Goal: Task Accomplishment & Management: Complete application form

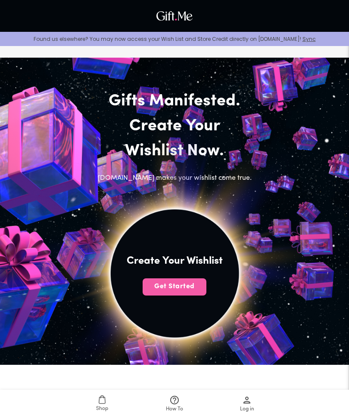
click at [196, 290] on span "Get Started" at bounding box center [174, 286] width 64 height 9
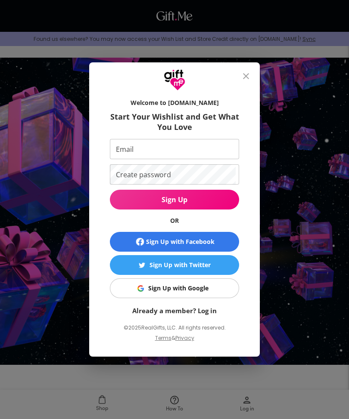
click at [214, 284] on span "Sign Up with Google" at bounding box center [173, 288] width 118 height 9
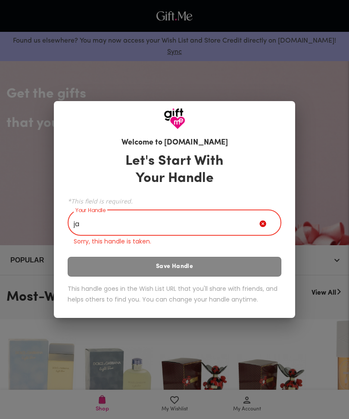
type input "j"
type input "m"
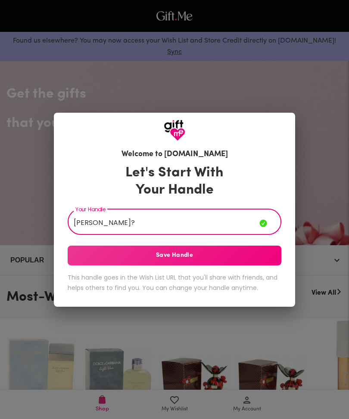
click at [78, 254] on span "Save Handle" at bounding box center [174, 255] width 213 height 9
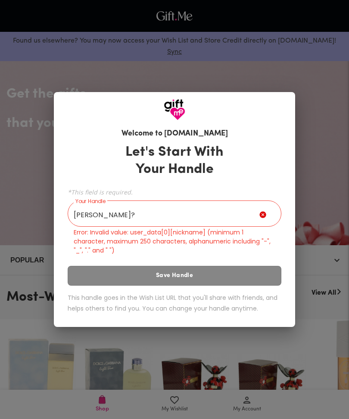
click at [118, 212] on input "[PERSON_NAME]?" at bounding box center [164, 215] width 192 height 24
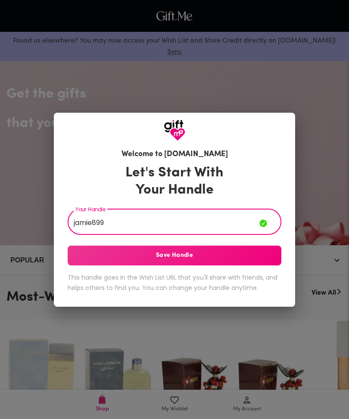
type input "jamie899"
click at [82, 262] on button "Save Handle" at bounding box center [174, 256] width 213 height 20
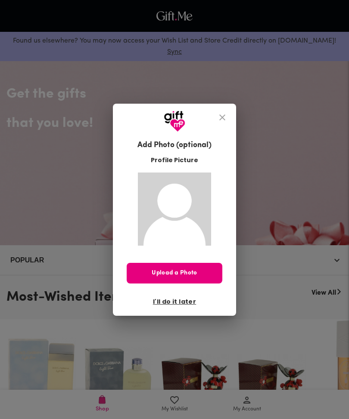
click at [148, 277] on span "Upload a Photo" at bounding box center [175, 273] width 96 height 9
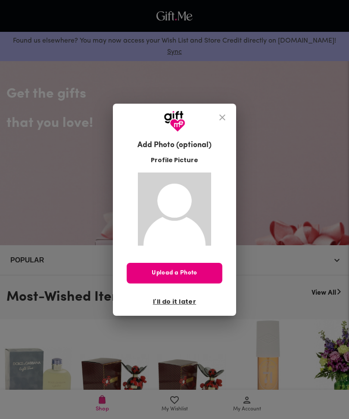
click at [159, 268] on button "Upload a Photo" at bounding box center [175, 273] width 96 height 21
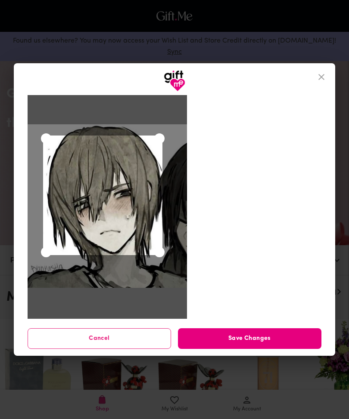
click at [268, 337] on span "Save Changes" at bounding box center [249, 338] width 143 height 9
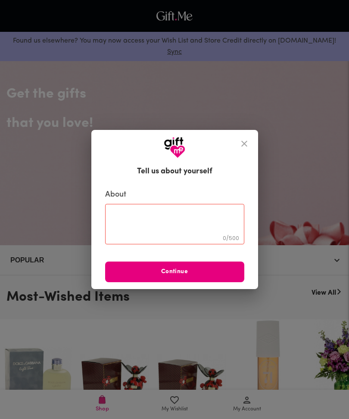
click at [210, 221] on textarea at bounding box center [174, 224] width 127 height 25
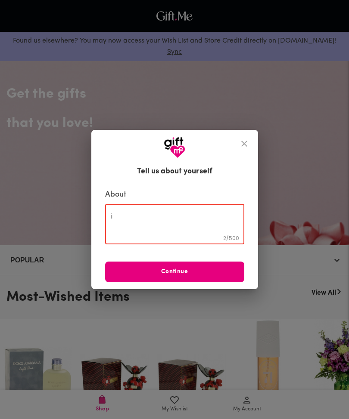
type textarea "i"
type textarea "m"
type textarea "a"
type textarea "i jst wanna surprise my crush"
click at [219, 273] on span "Continue" at bounding box center [174, 271] width 139 height 9
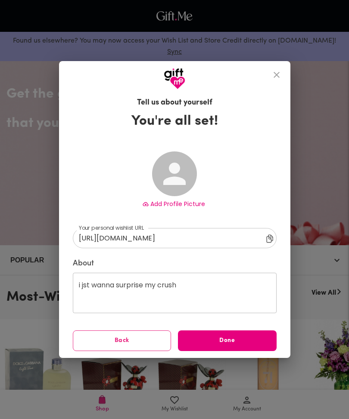
type input "[URL][DOMAIN_NAME]"
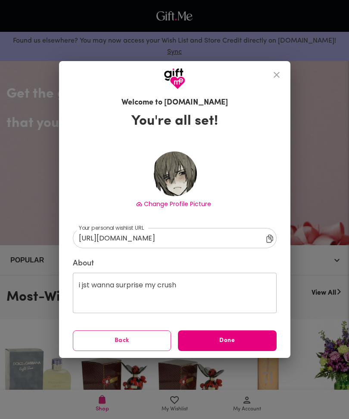
click at [243, 341] on span "Done" at bounding box center [227, 340] width 99 height 9
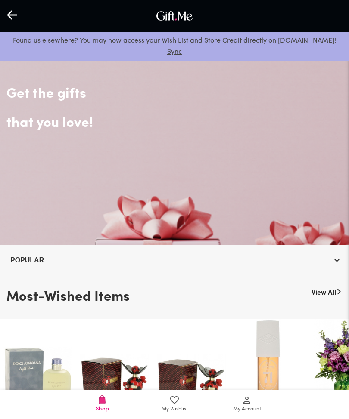
click at [178, 403] on icon at bounding box center [174, 400] width 10 height 10
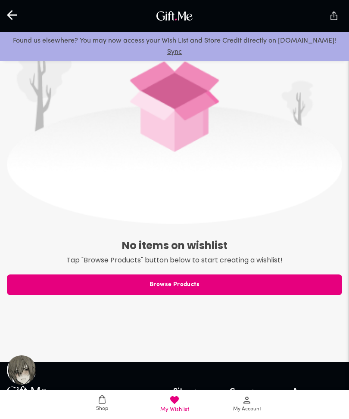
scroll to position [317, 0]
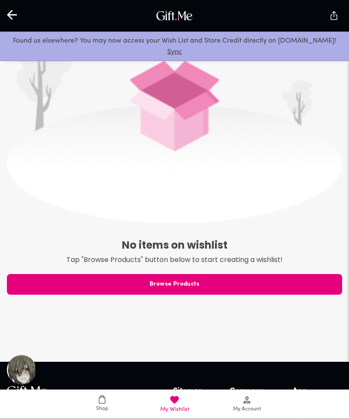
click at [69, 278] on button "Browse Products" at bounding box center [174, 285] width 335 height 21
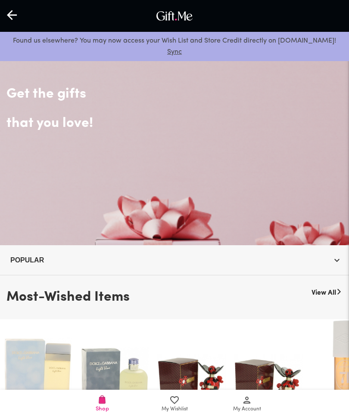
click at [15, 16] on icon at bounding box center [12, 14] width 11 height 11
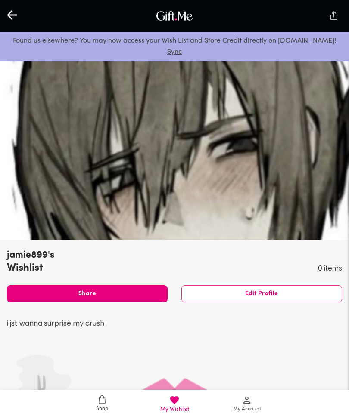
click at [12, 36] on p "Found us elsewhere? You may now access your Wish List and Store Credit directly…" at bounding box center [174, 46] width 335 height 22
click at [12, 16] on icon at bounding box center [12, 14] width 11 height 11
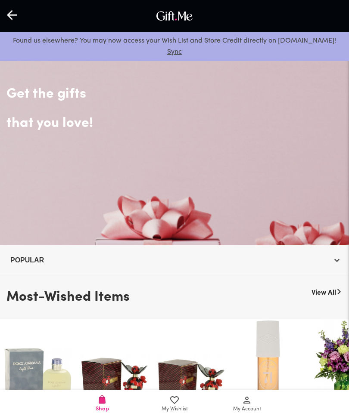
click at [12, 16] on icon at bounding box center [12, 14] width 11 height 11
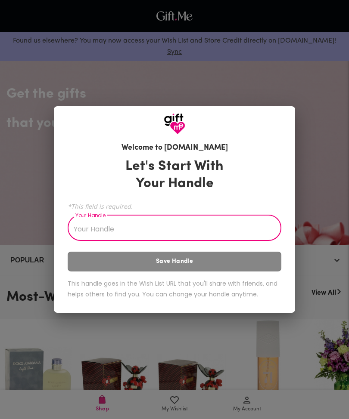
click at [72, 79] on div "Welcome to [DOMAIN_NAME] Let's Start With Your Handle *This field is required. …" at bounding box center [174, 209] width 349 height 419
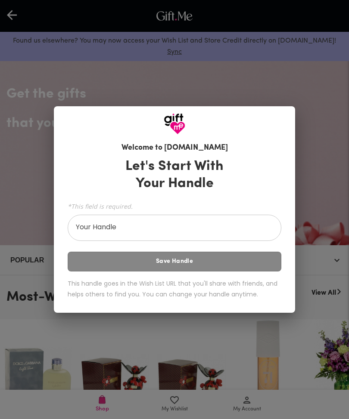
click at [260, 229] on input "Your Handle" at bounding box center [170, 229] width 204 height 24
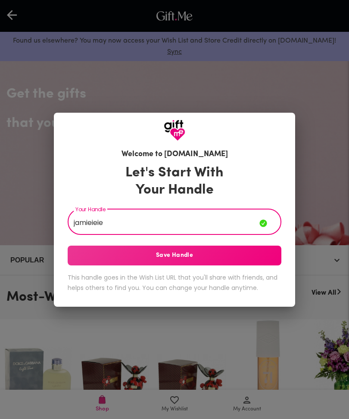
type input "jamieieie"
click at [76, 263] on button "Save Handle" at bounding box center [174, 256] width 213 height 20
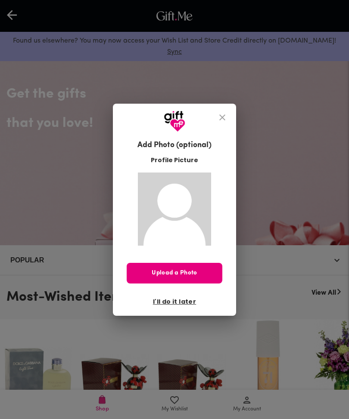
click at [219, 117] on icon "close" at bounding box center [222, 117] width 10 height 10
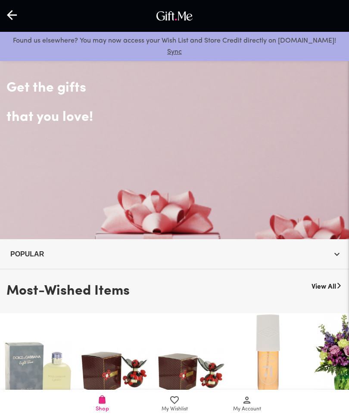
scroll to position [10, 0]
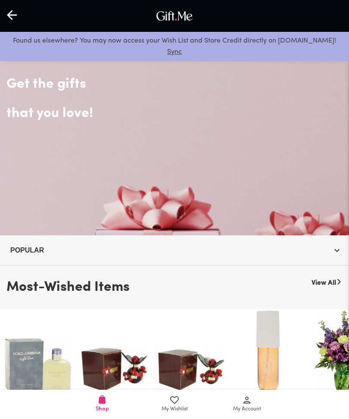
click at [243, 405] on icon at bounding box center [246, 400] width 10 height 10
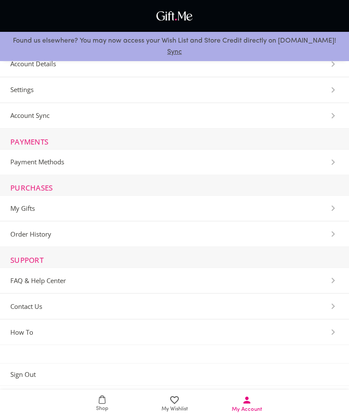
click at [51, 207] on Gifts-Section "My Gifts" at bounding box center [174, 208] width 349 height 26
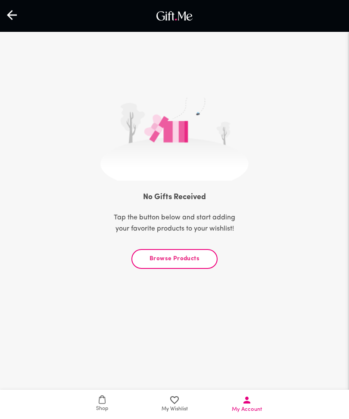
click at [153, 268] on button "Browse Products" at bounding box center [174, 259] width 86 height 20
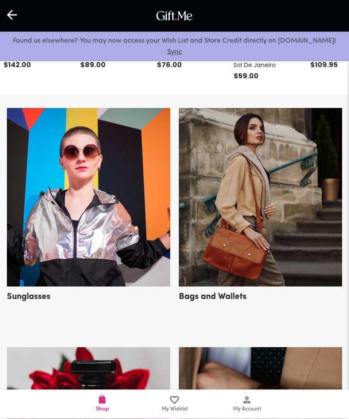
scroll to position [299, 0]
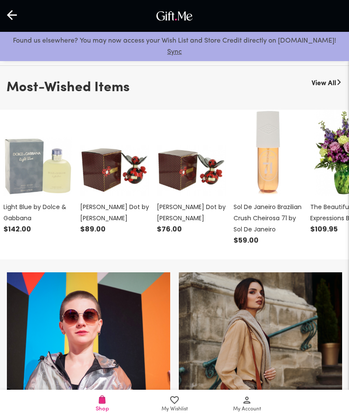
click at [176, 404] on icon at bounding box center [174, 400] width 10 height 10
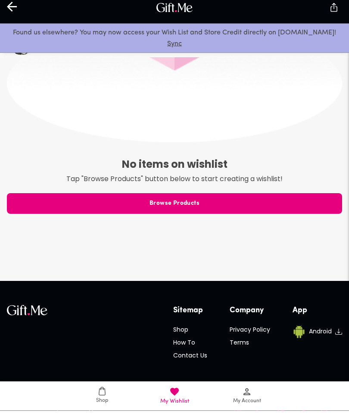
scroll to position [365, 0]
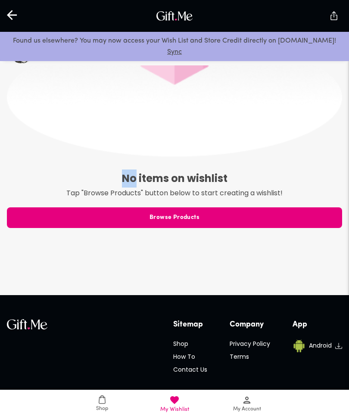
click at [325, 176] on h6 "No items on wishlist" at bounding box center [174, 179] width 335 height 18
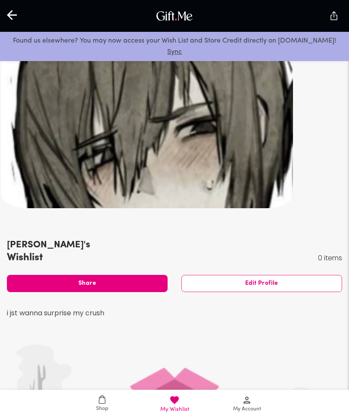
scroll to position [0, 0]
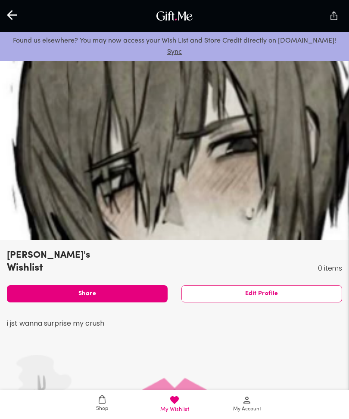
click at [6, 18] on div at bounding box center [12, 16] width 25 height 27
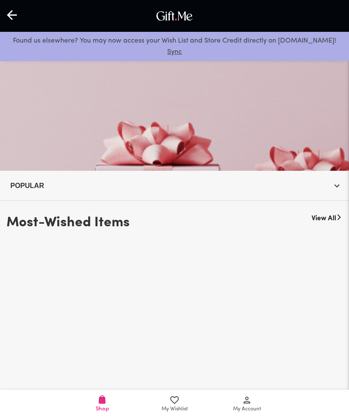
scroll to position [74, 0]
